Goal: Task Accomplishment & Management: Use online tool/utility

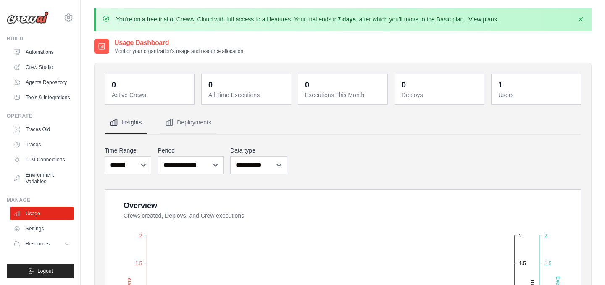
click at [487, 22] on link "View plans" at bounding box center [483, 19] width 28 height 7
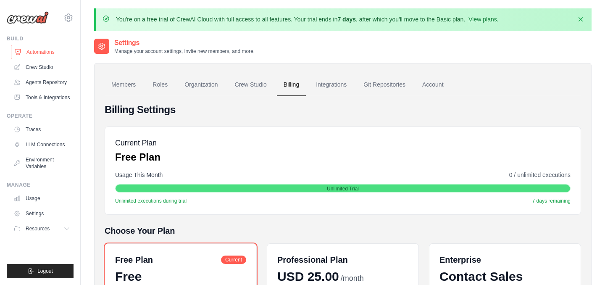
click at [47, 51] on link "Automations" at bounding box center [42, 51] width 63 height 13
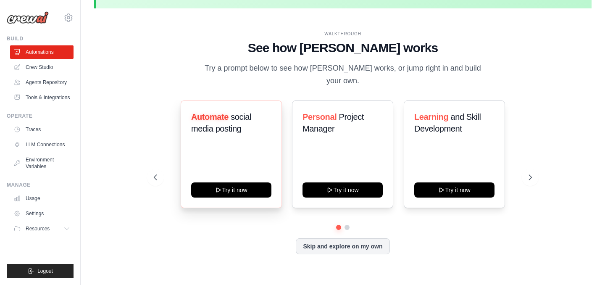
scroll to position [29, 0]
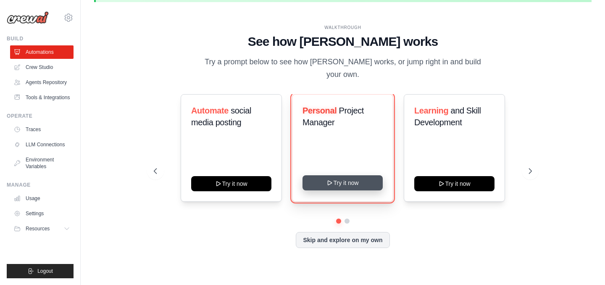
click at [330, 180] on button "Try it now" at bounding box center [343, 182] width 80 height 15
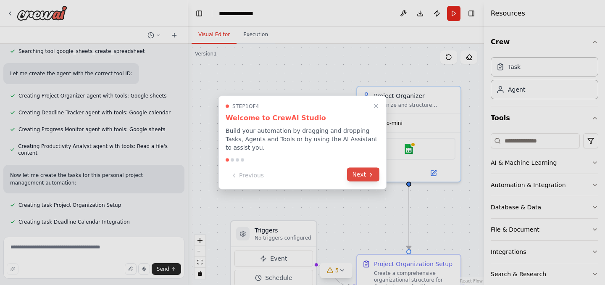
scroll to position [331, 0]
click at [359, 171] on button "Next" at bounding box center [363, 175] width 32 height 14
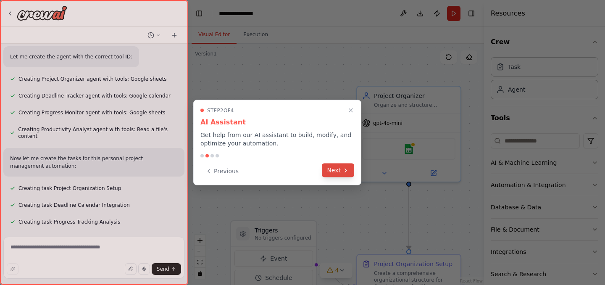
click at [336, 169] on button "Next" at bounding box center [338, 171] width 32 height 14
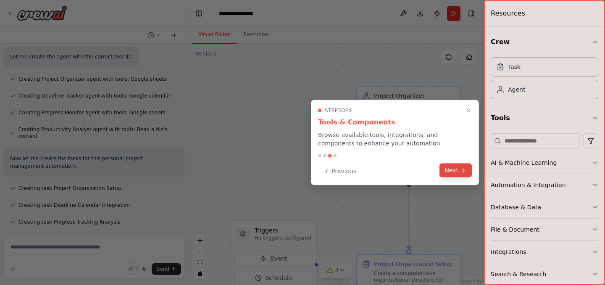
click at [454, 169] on button "Next" at bounding box center [456, 171] width 32 height 14
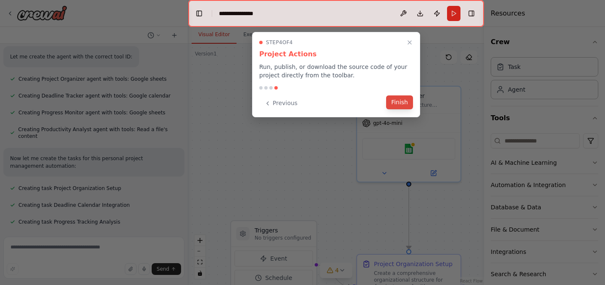
click at [404, 101] on button "Finish" at bounding box center [399, 102] width 27 height 14
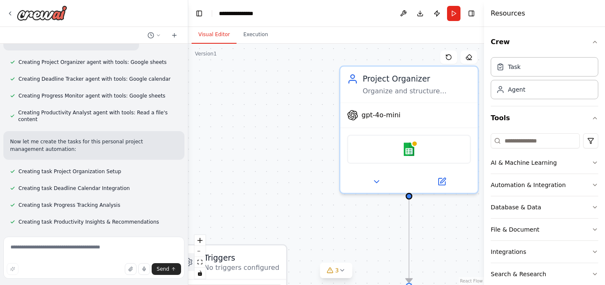
scroll to position [393, 0]
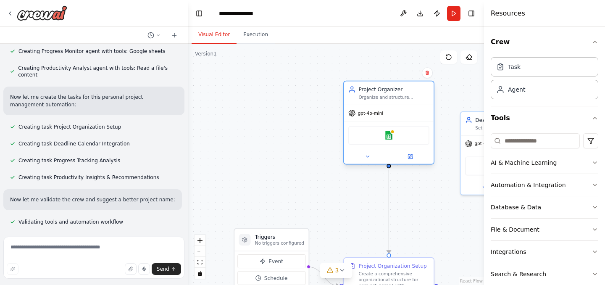
drag, startPoint x: 346, startPoint y: 120, endPoint x: 349, endPoint y: 90, distance: 30.5
click at [349, 90] on div "Project Organizer Organize and structure personal projects by creating comprehe…" at bounding box center [389, 94] width 90 height 24
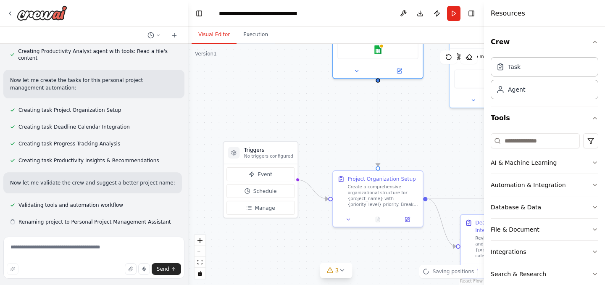
drag, startPoint x: 327, startPoint y: 139, endPoint x: 318, endPoint y: 41, distance: 98.4
click at [318, 41] on div "Visual Editor Execution Version 1 Show Tools Hide Agents .deletable-edge-delete…" at bounding box center [336, 156] width 296 height 258
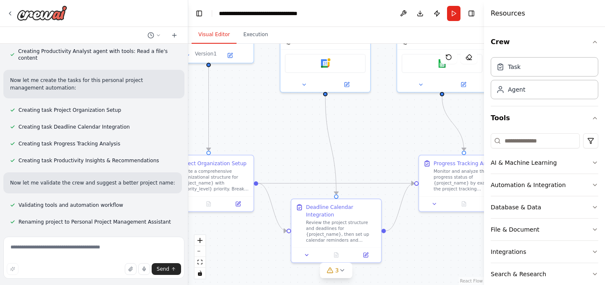
drag, startPoint x: 322, startPoint y: 104, endPoint x: 150, endPoint y: 99, distance: 171.2
click at [150, 99] on div "Create a crew that helps organize your personal projects, sets reminders for im…" at bounding box center [302, 142] width 605 height 285
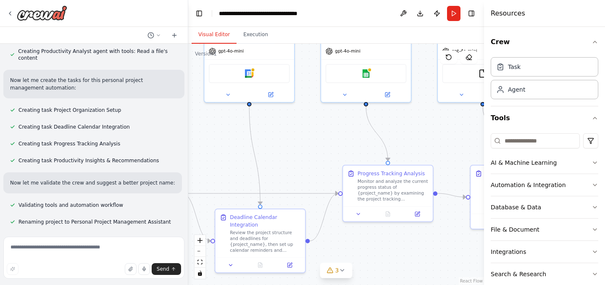
drag, startPoint x: 293, startPoint y: 121, endPoint x: 217, endPoint y: 129, distance: 76.9
click at [217, 129] on div ".deletable-edge-delete-btn { width: 20px; height: 20px; border: 0px solid #ffff…" at bounding box center [336, 164] width 296 height 241
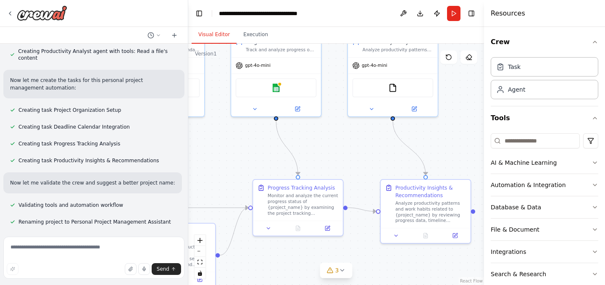
drag, startPoint x: 301, startPoint y: 134, endPoint x: 211, endPoint y: 148, distance: 90.6
click at [211, 148] on div ".deletable-edge-delete-btn { width: 20px; height: 20px; border: 0px solid #ffff…" at bounding box center [336, 164] width 296 height 241
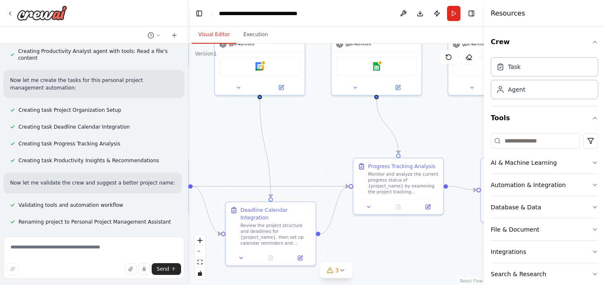
drag, startPoint x: 211, startPoint y: 148, endPoint x: 312, endPoint y: 129, distance: 102.7
click at [312, 129] on div ".deletable-edge-delete-btn { width: 20px; height: 20px; border: 0px solid #ffff…" at bounding box center [336, 164] width 296 height 241
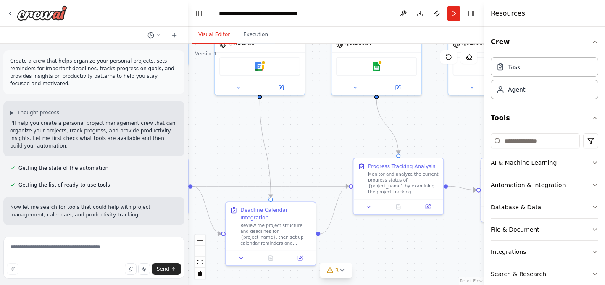
scroll to position [430, 0]
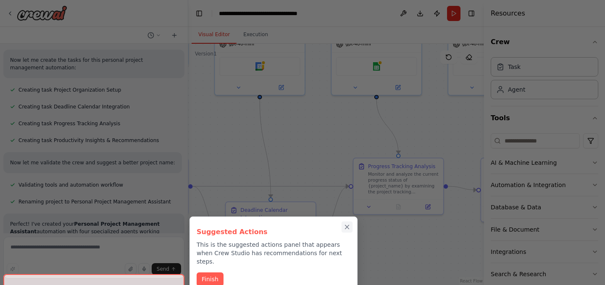
click at [347, 229] on icon "Close walkthrough" at bounding box center [347, 227] width 8 height 8
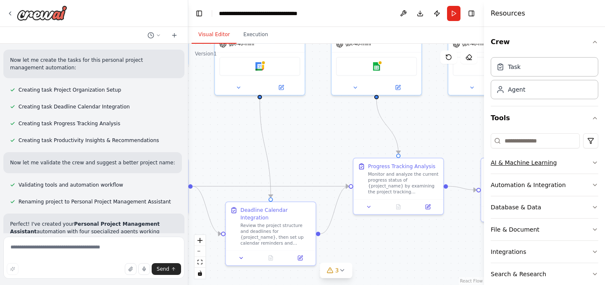
click at [525, 168] on button "AI & Machine Learning" at bounding box center [545, 163] width 108 height 22
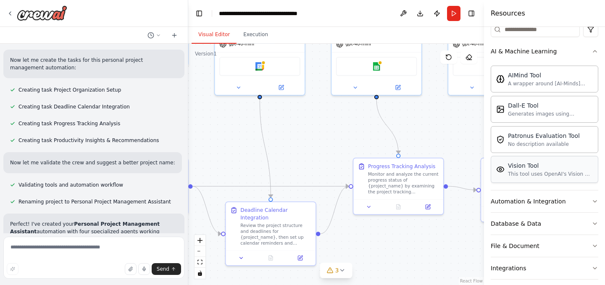
scroll to position [114, 0]
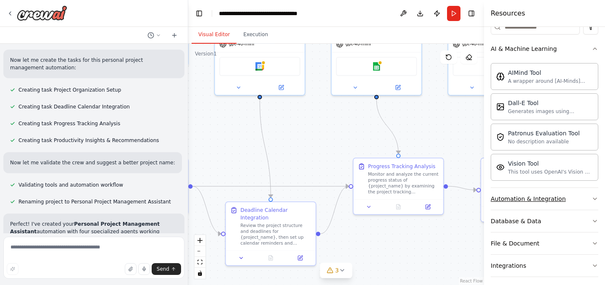
click at [523, 201] on div "Automation & Integration" at bounding box center [528, 199] width 75 height 8
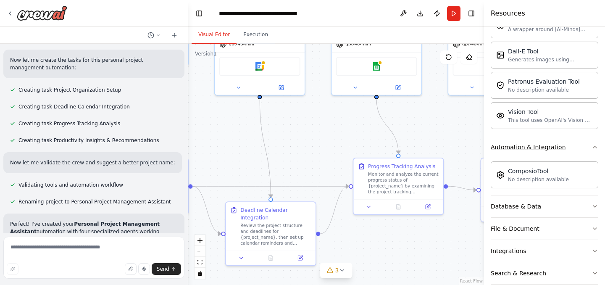
scroll to position [196, 0]
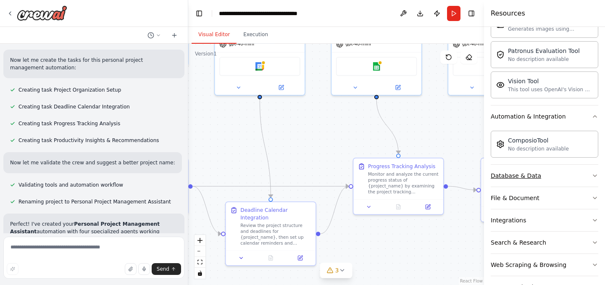
click at [554, 180] on button "Database & Data" at bounding box center [545, 176] width 108 height 22
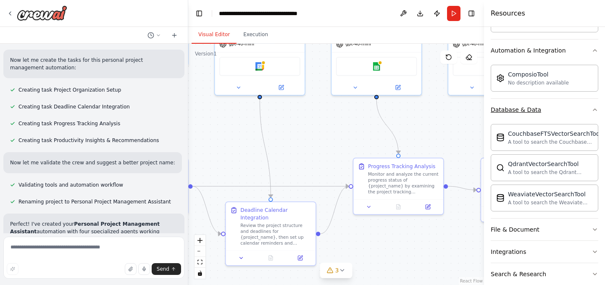
scroll to position [321, 0]
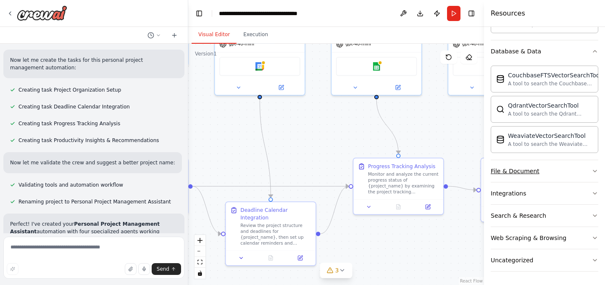
click at [562, 172] on button "File & Document" at bounding box center [545, 171] width 108 height 22
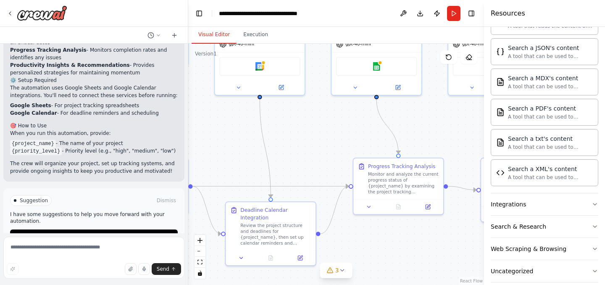
scroll to position [570, 0]
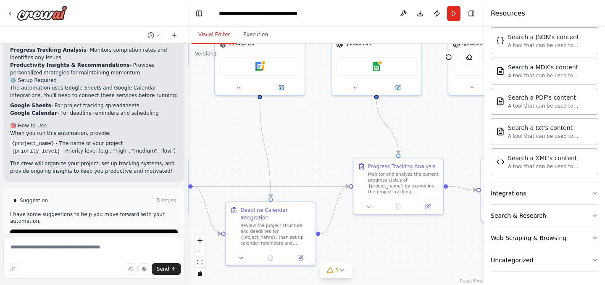
click at [528, 197] on button "Integrations" at bounding box center [545, 193] width 108 height 22
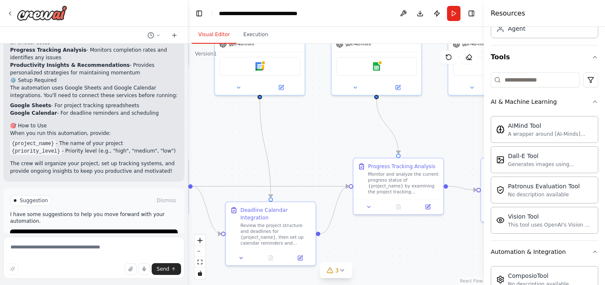
scroll to position [0, 0]
